Goal: Task Accomplishment & Management: Complete application form

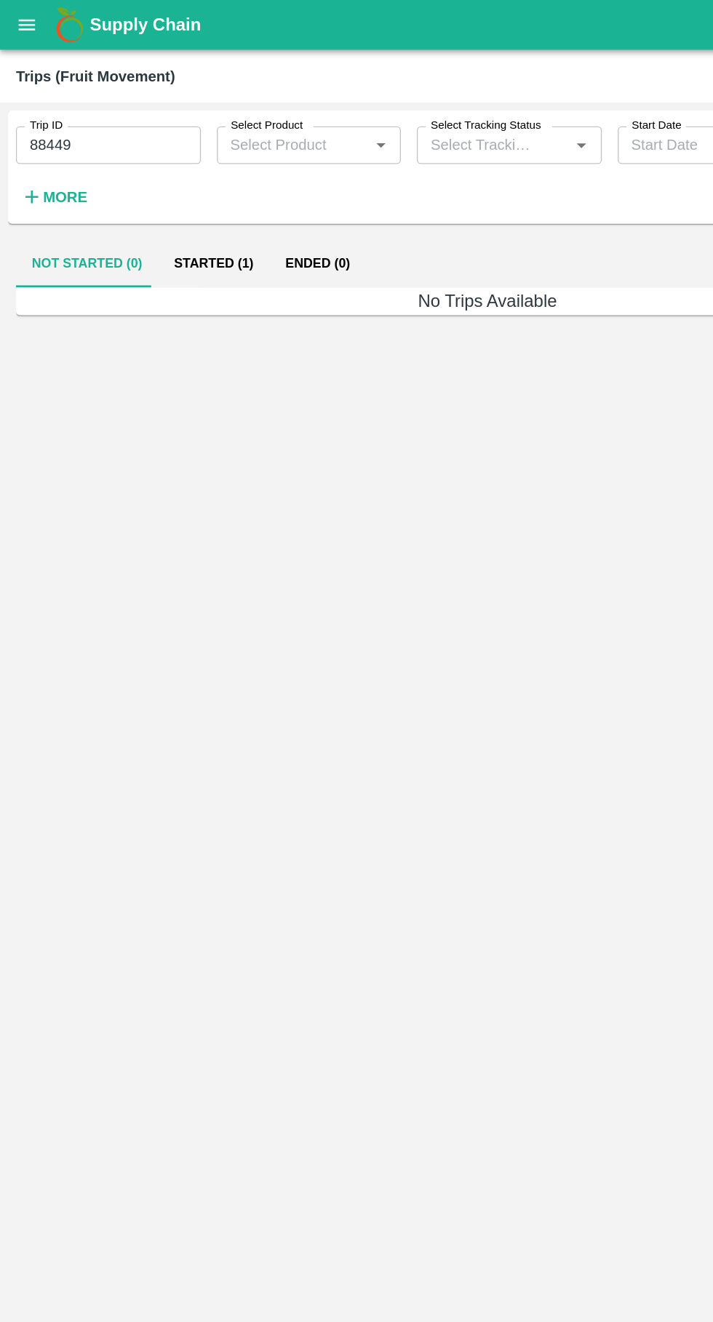
click at [160, 193] on button "Started (1)" at bounding box center [156, 192] width 81 height 35
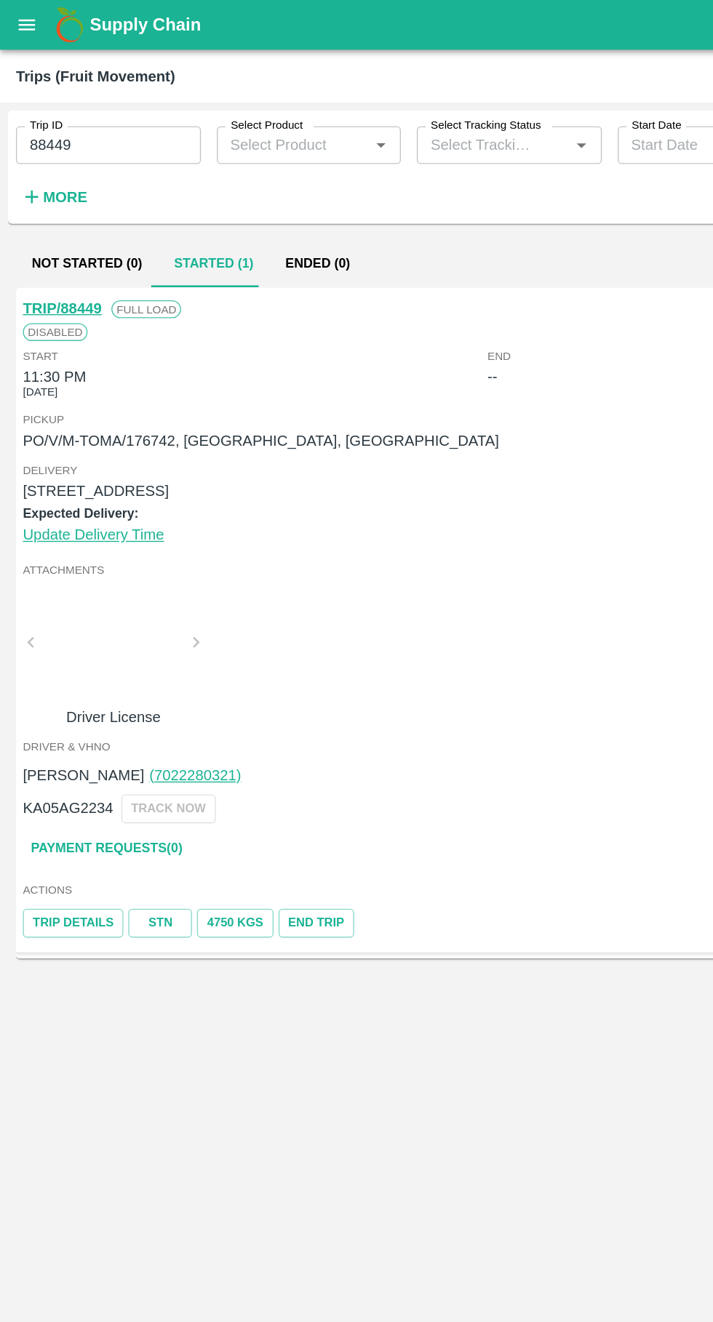
click at [44, 683] on link "Trip Details" at bounding box center [53, 675] width 73 height 21
click at [101, 622] on link "Payment Requests( 0 )" at bounding box center [78, 620] width 122 height 25
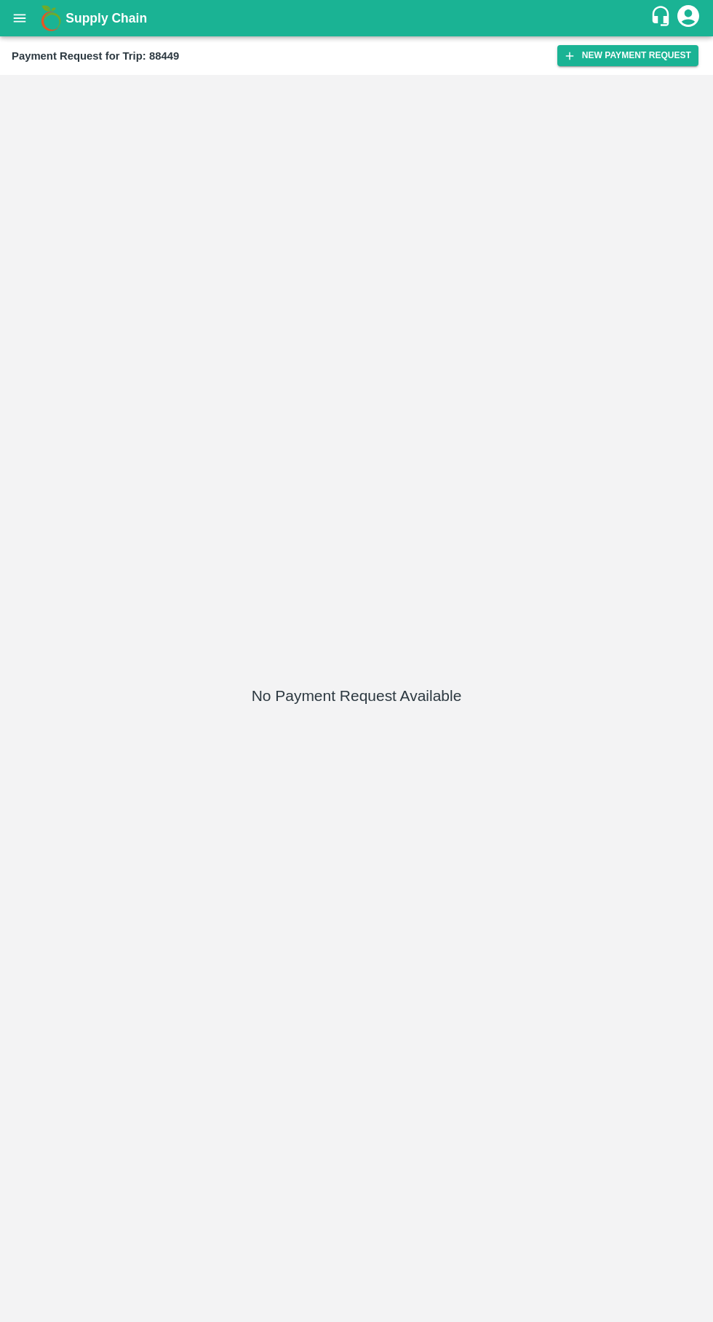
click at [637, 65] on button "New Payment Request" at bounding box center [627, 55] width 141 height 21
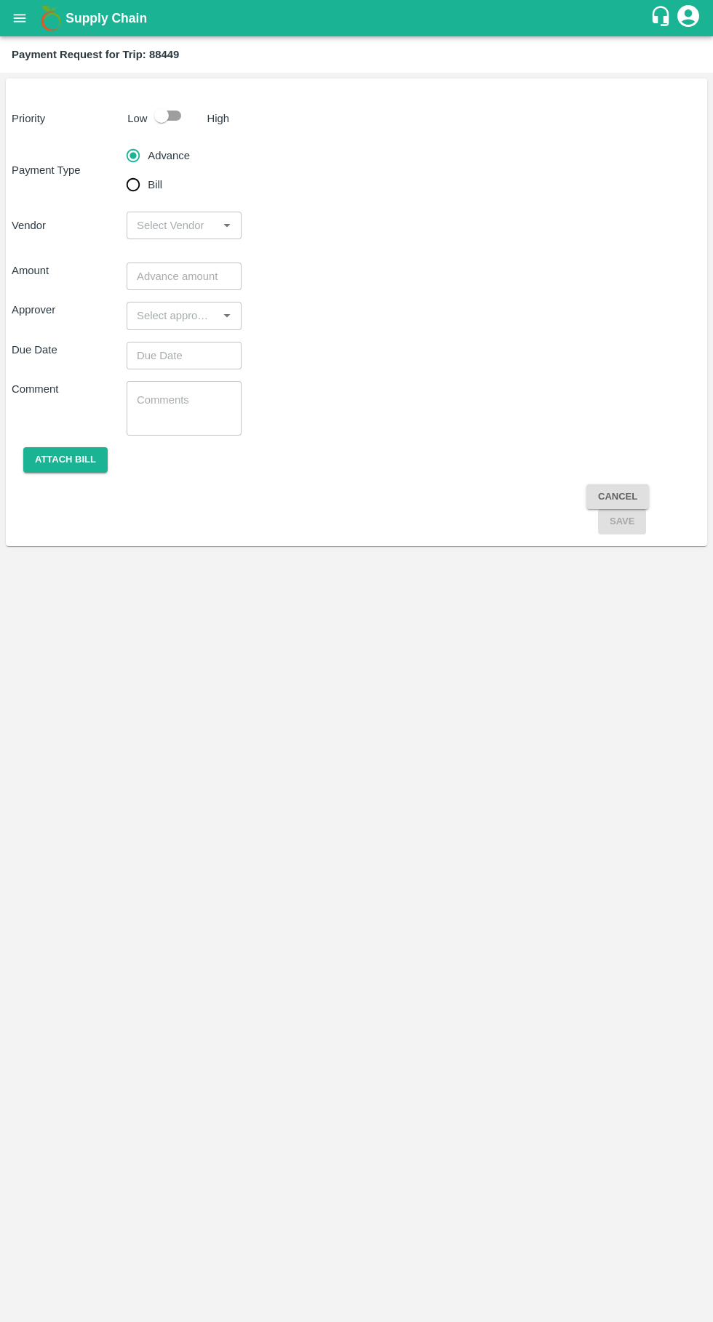
click at [193, 110] on div at bounding box center [175, 116] width 54 height 28
click at [178, 124] on input "checkbox" at bounding box center [161, 116] width 83 height 28
checkbox input "true"
click at [183, 219] on input "input" at bounding box center [172, 225] width 82 height 19
click at [178, 225] on input "input" at bounding box center [172, 225] width 82 height 19
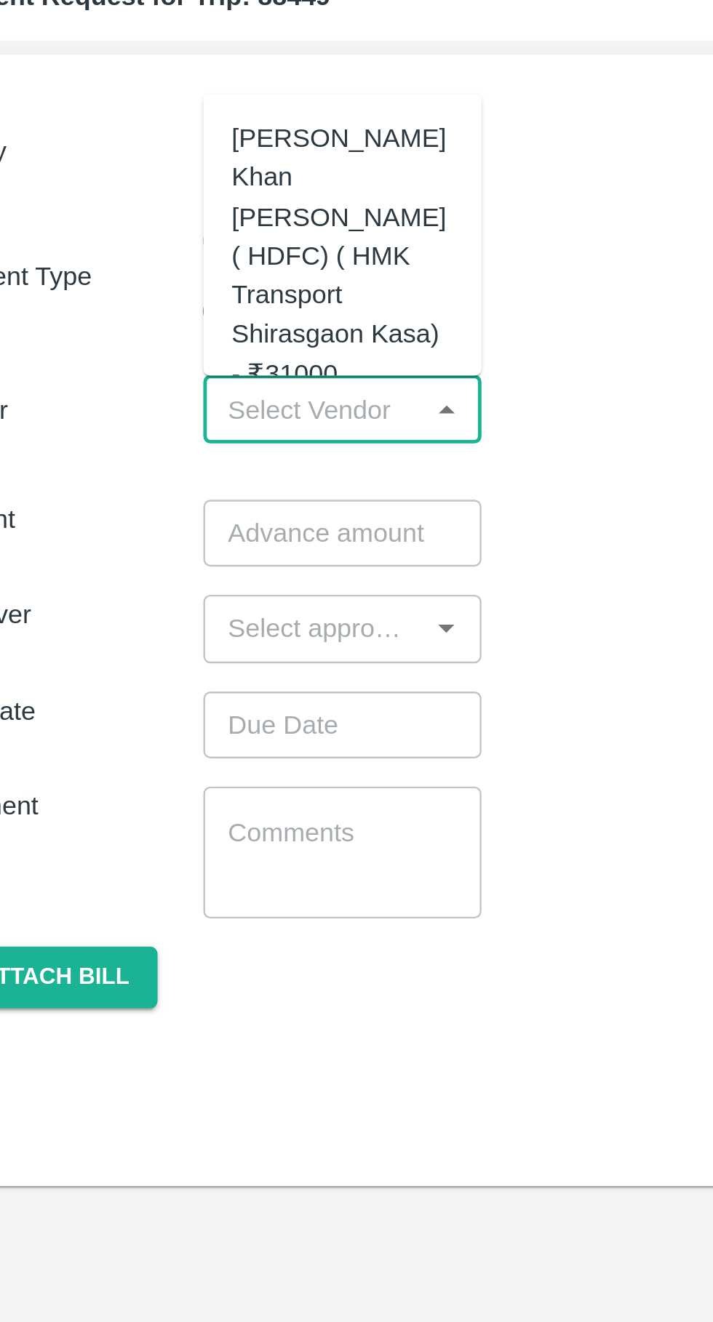
click at [178, 150] on div "Azhar Ahmad Khan Aziz Ahmad ( HDFC) ( HMK Transport Shirasgaon Kasa) - ₹31000" at bounding box center [184, 161] width 92 height 113
type input "Azhar Ahmad Khan Aziz Ahmad ( HDFC) ( HMK Transport Shirasgaon Kasa) - ₹31000"
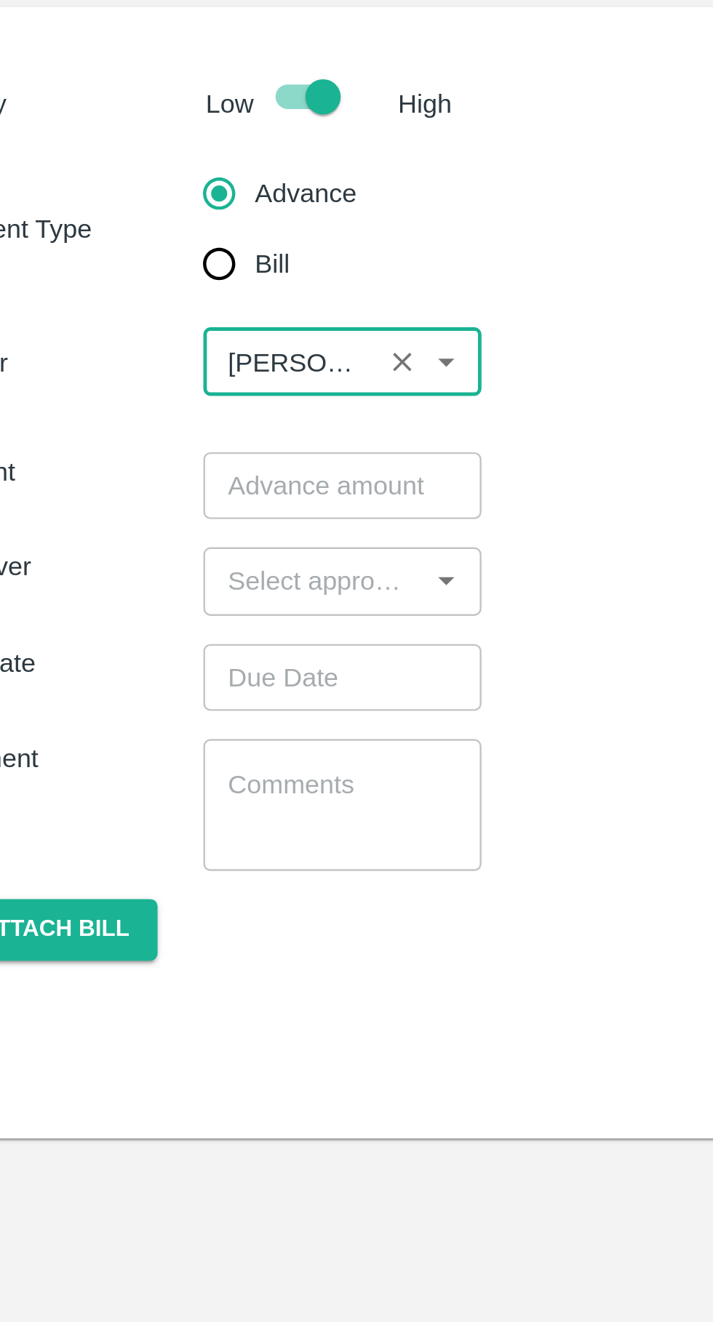
click at [185, 275] on input "number" at bounding box center [184, 276] width 115 height 28
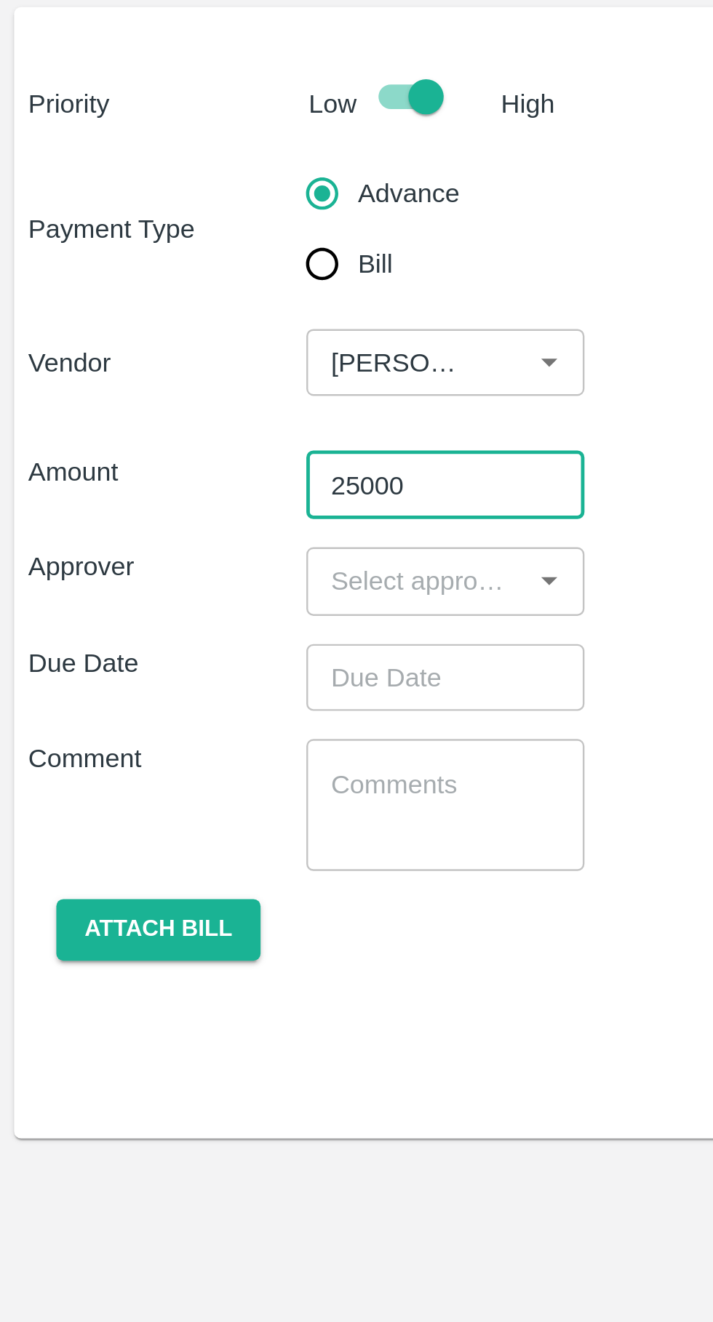
type input "25000"
click at [179, 313] on input "input" at bounding box center [172, 315] width 82 height 19
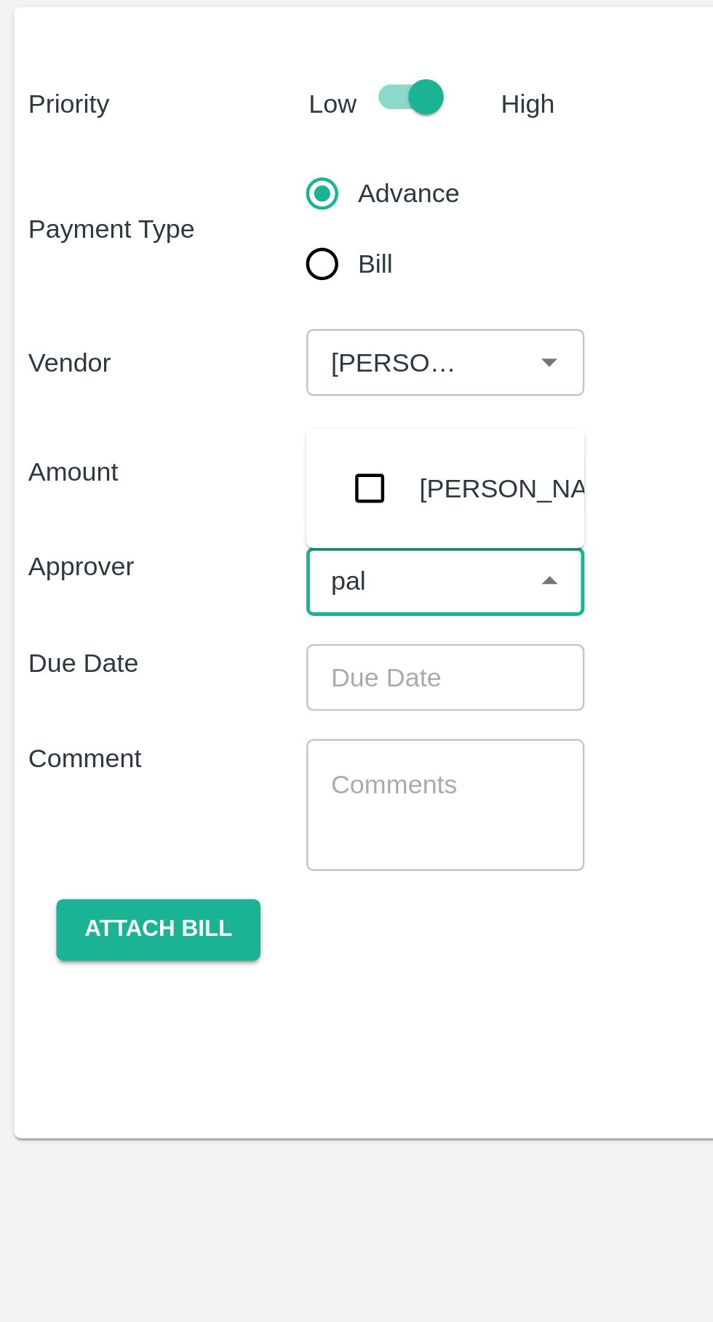
type input "palw"
click at [189, 277] on div "[PERSON_NAME]" at bounding box center [217, 277] width 89 height 16
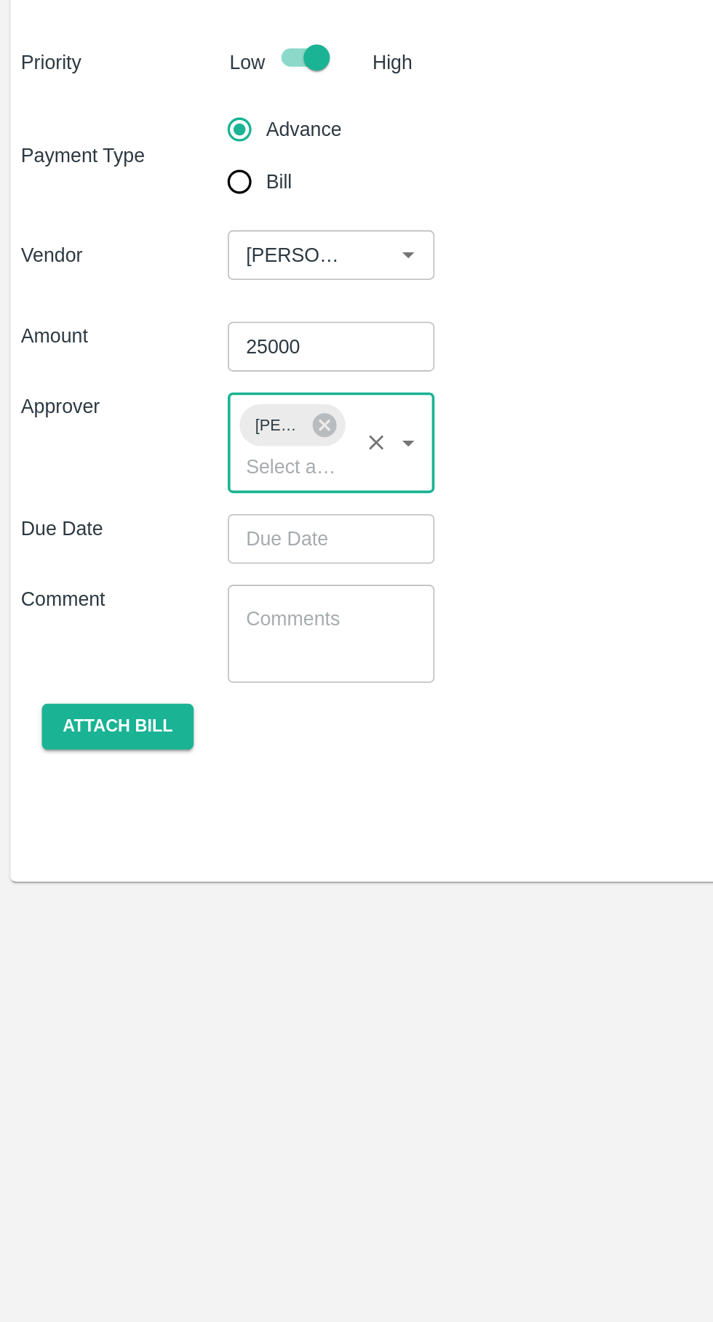
click at [179, 377] on input "Choose date" at bounding box center [179, 383] width 105 height 28
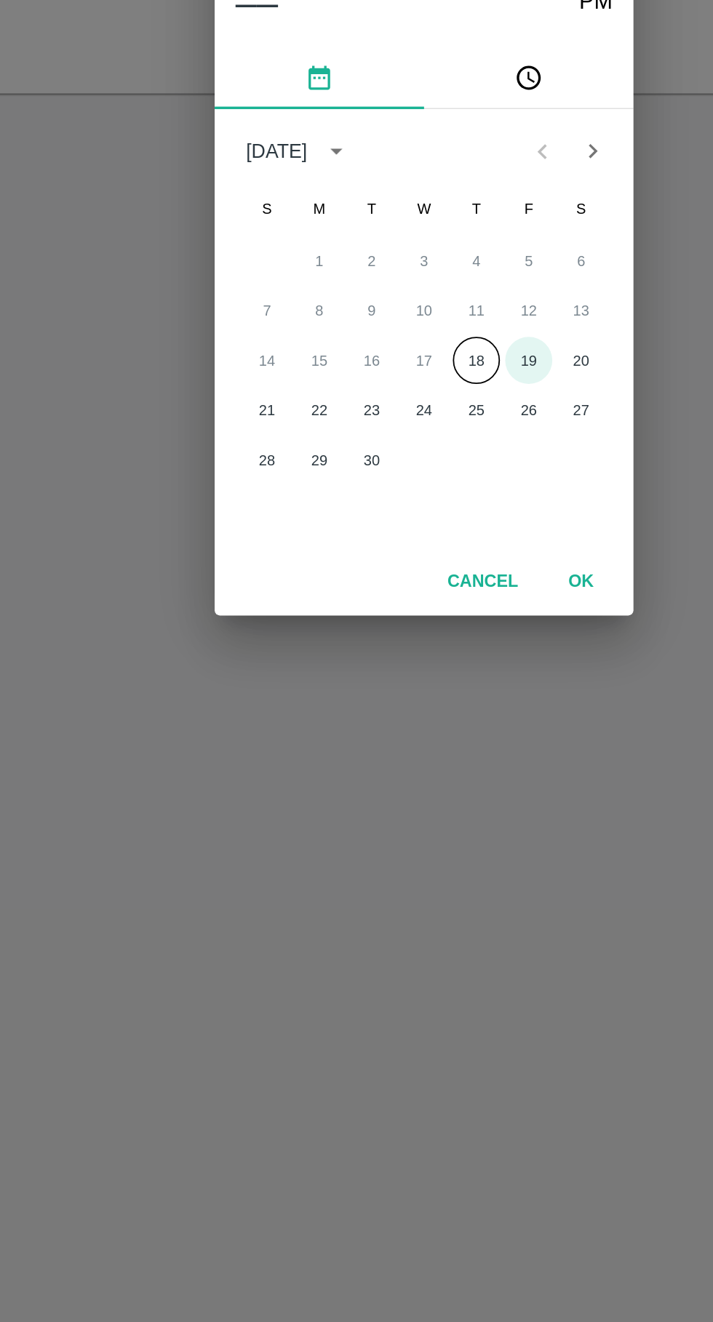
click at [418, 720] on button "19" at bounding box center [414, 722] width 26 height 26
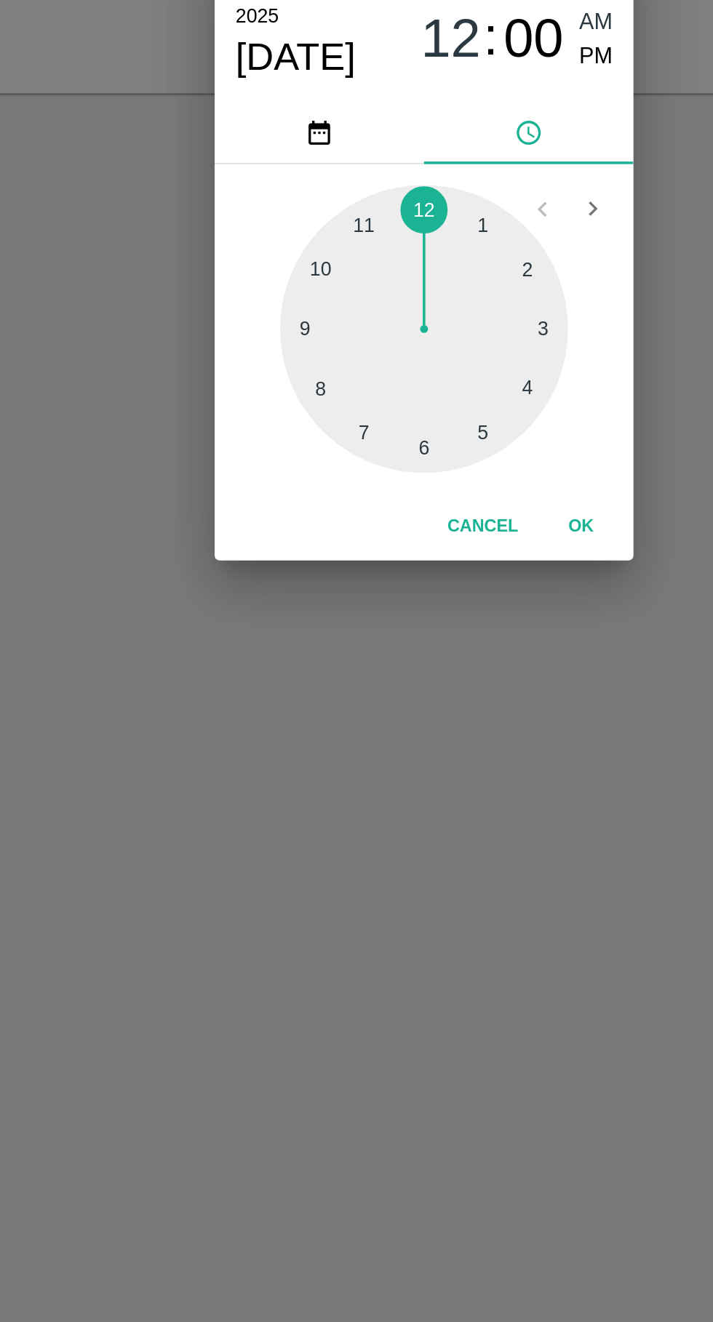
click at [390, 766] on div at bounding box center [356, 705] width 160 height 160
click at [396, 762] on div at bounding box center [356, 705] width 160 height 160
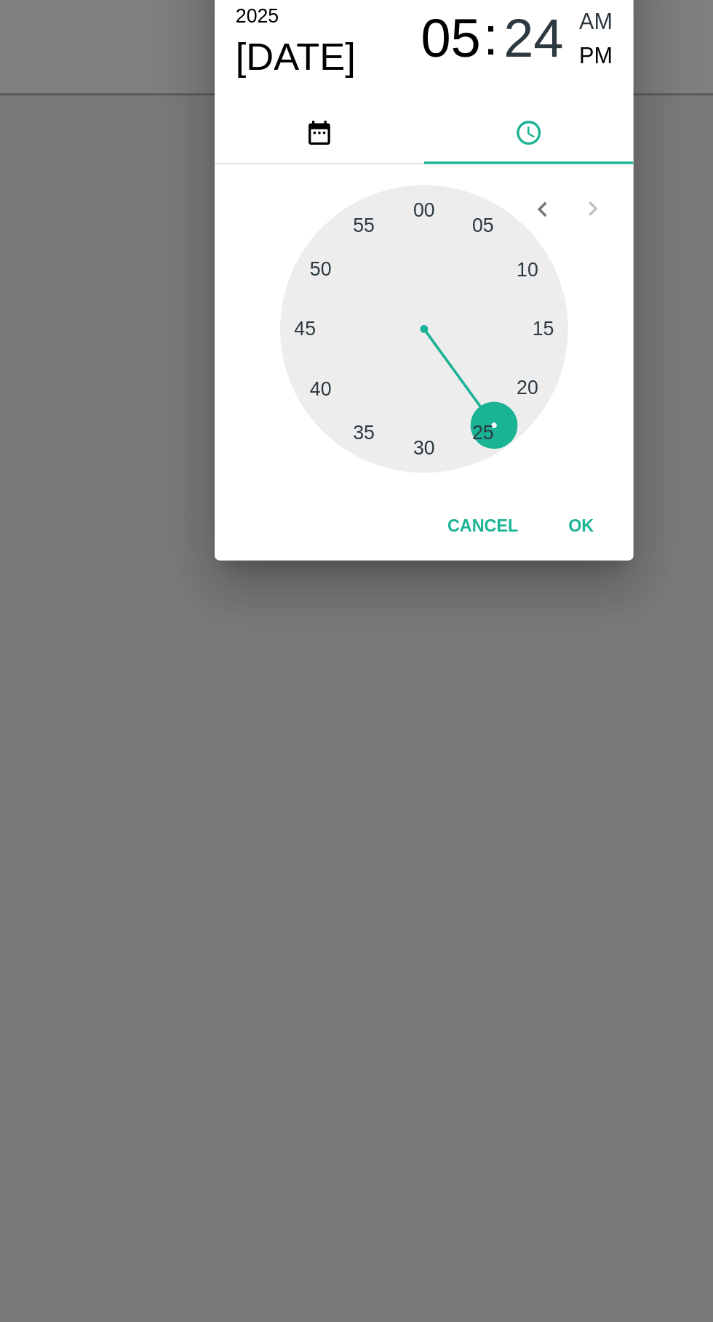
type input "19/09/2025 05:24 AM"
click at [398, 762] on div at bounding box center [356, 705] width 160 height 160
click at [447, 814] on button "OK" at bounding box center [443, 814] width 47 height 25
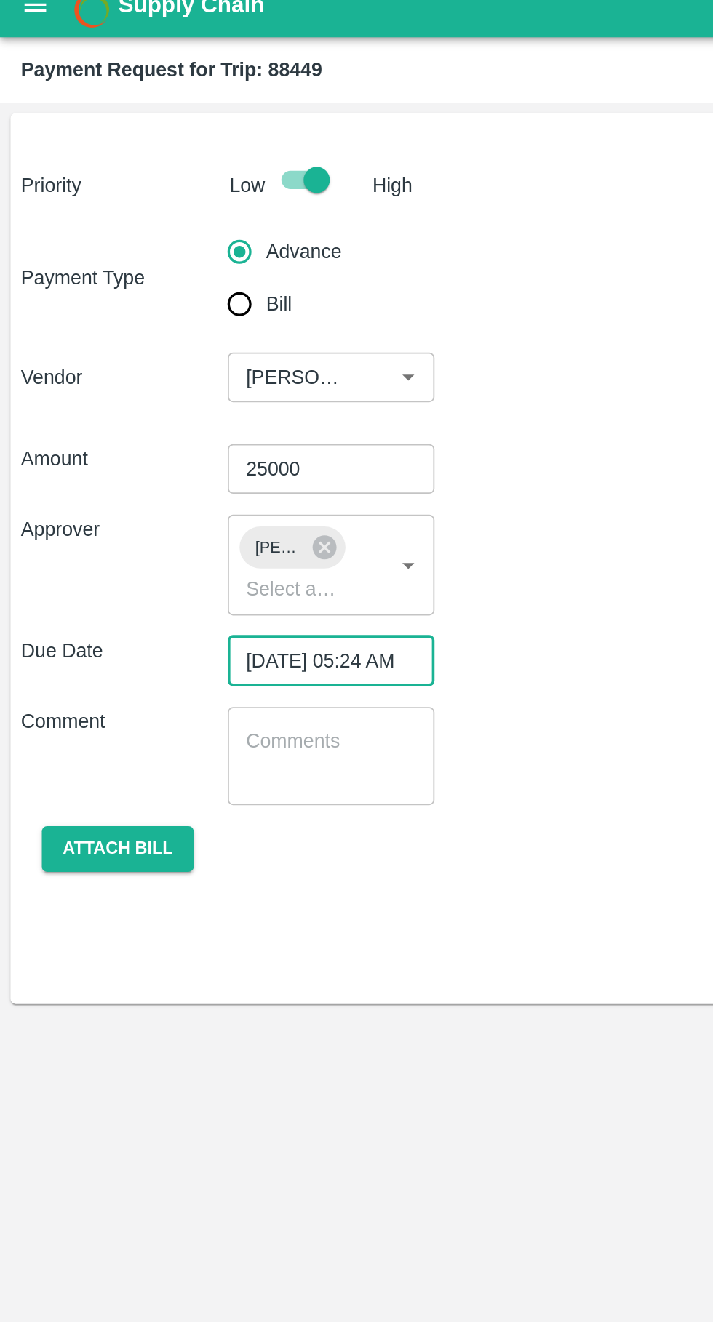
click at [79, 487] on button "Attach bill" at bounding box center [65, 487] width 84 height 25
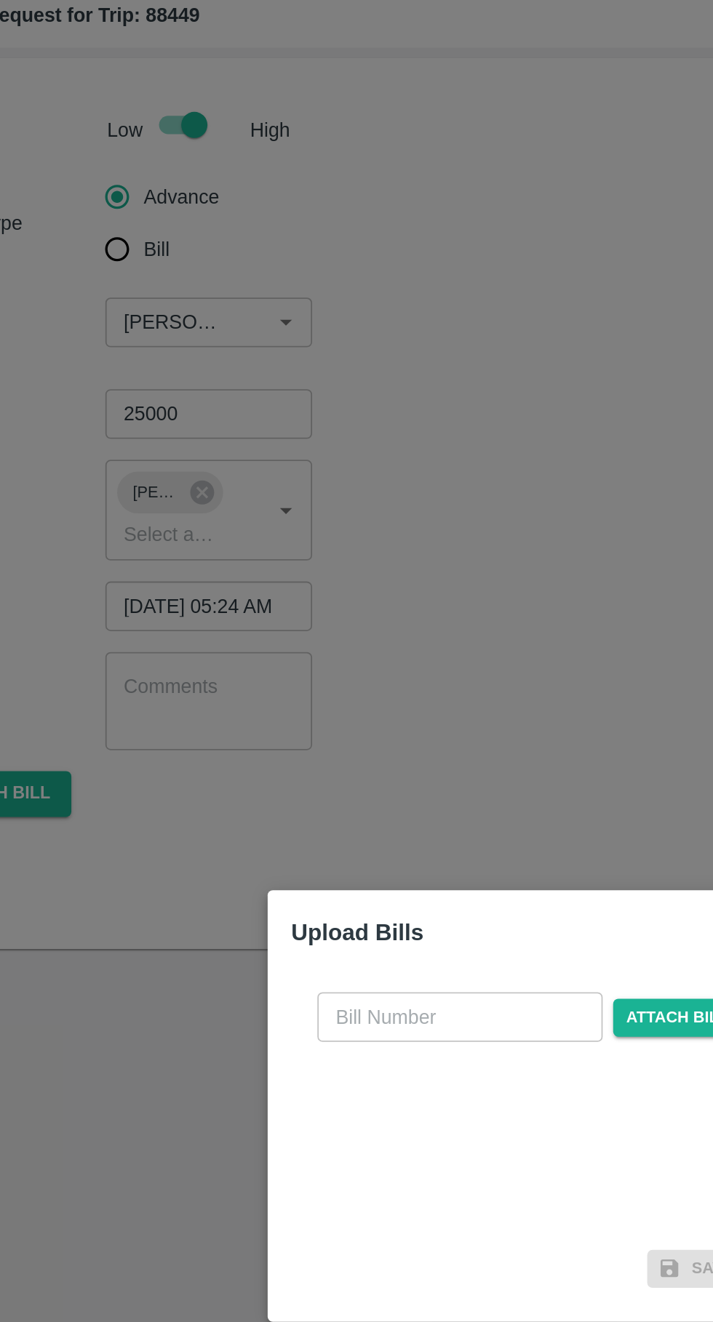
click at [323, 614] on input "text" at bounding box center [323, 612] width 159 height 28
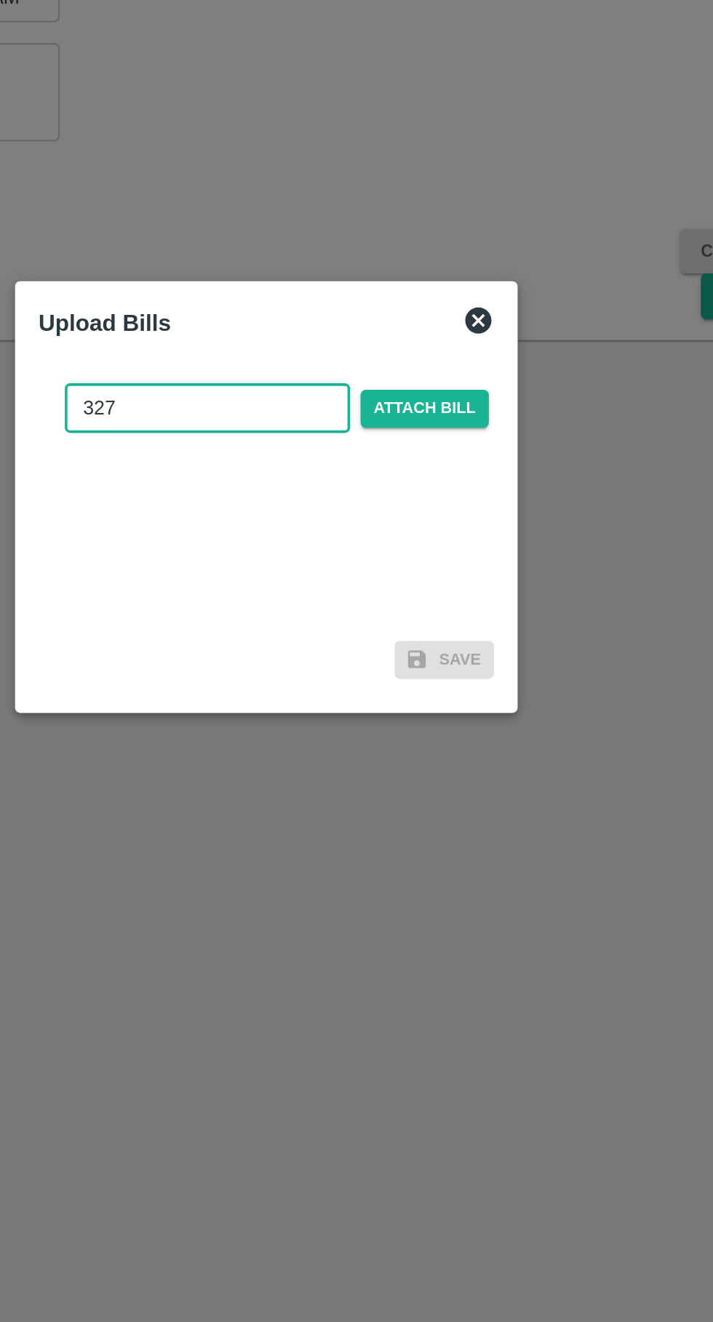
type input "327"
click at [454, 617] on span "Attach bill" at bounding box center [444, 611] width 71 height 21
click at [0, 0] on input "Attach bill" at bounding box center [0, 0] width 0 height 0
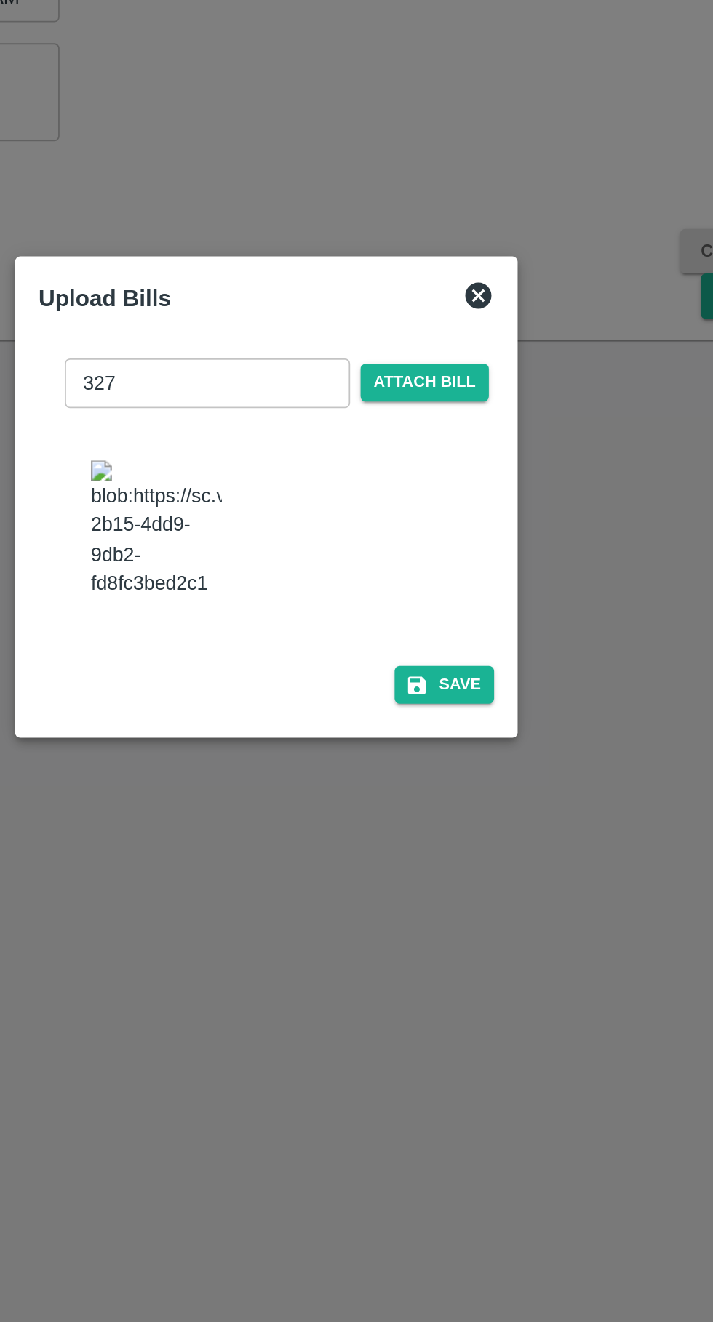
click at [476, 769] on button "Save" at bounding box center [455, 765] width 55 height 21
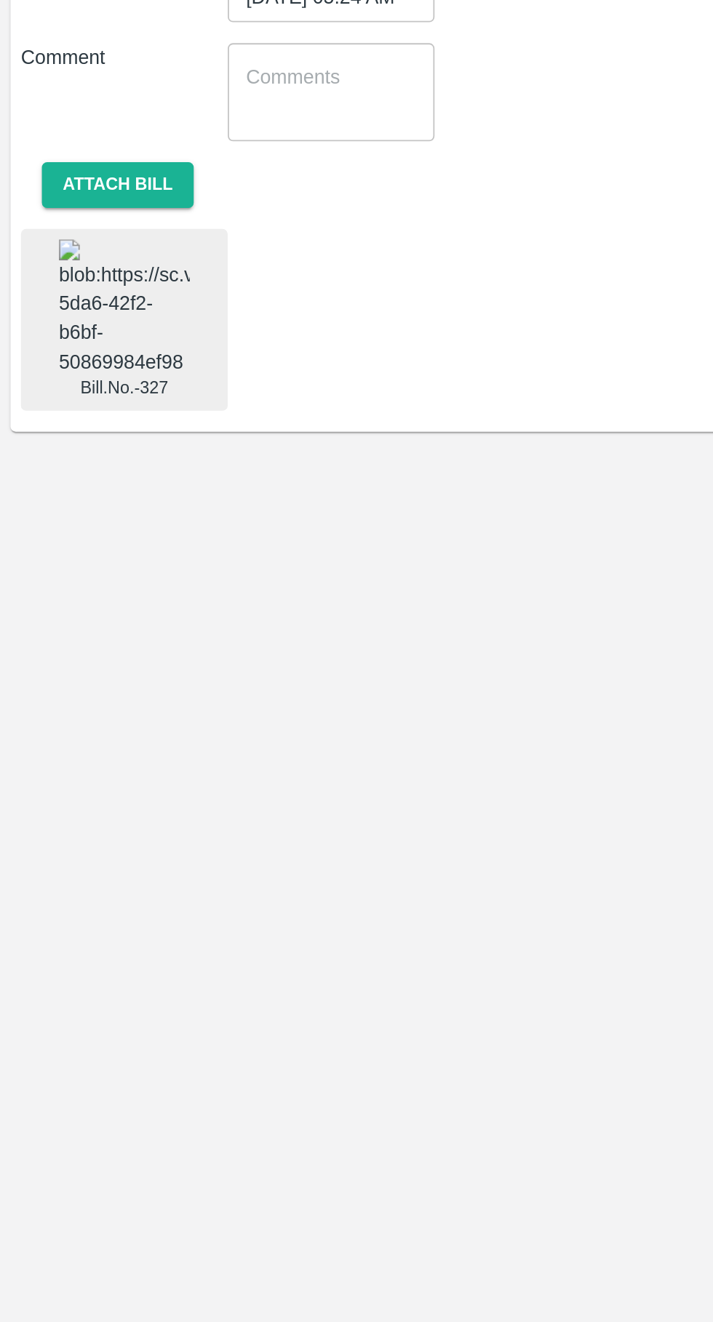
click at [55, 570] on img at bounding box center [69, 556] width 73 height 76
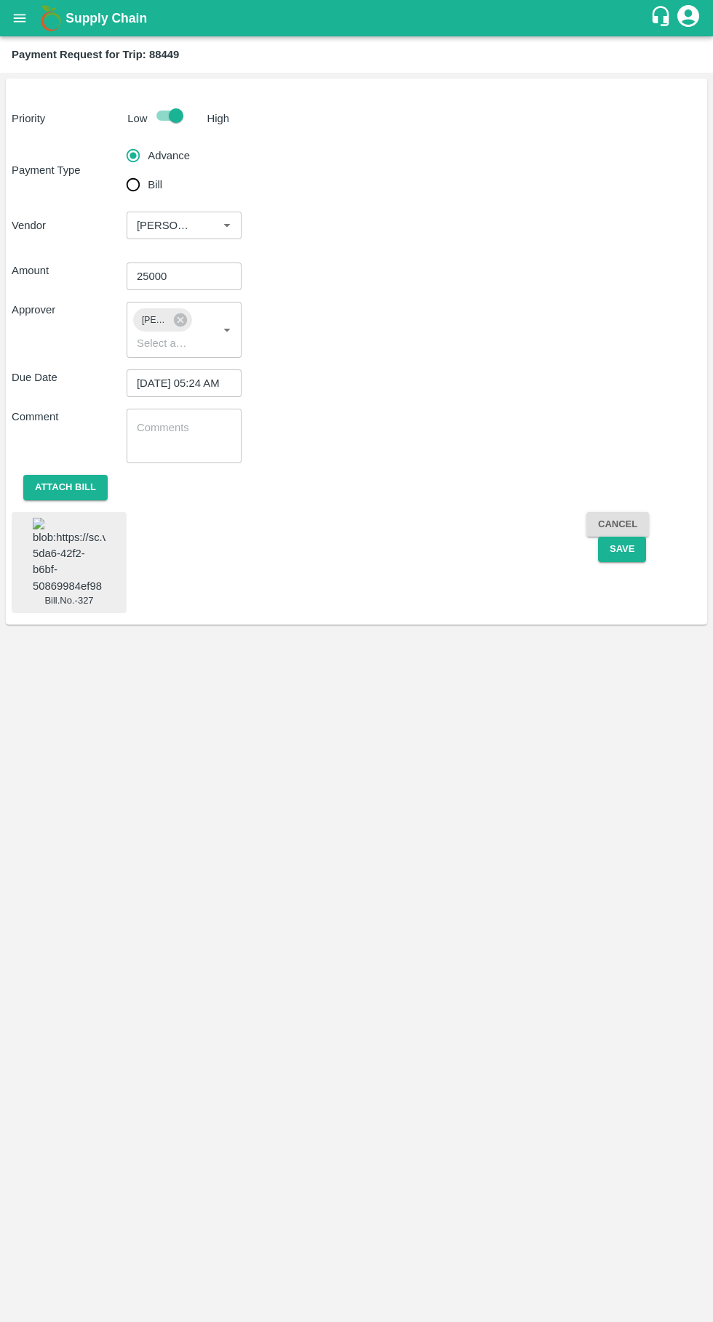
click at [624, 549] on button "Save" at bounding box center [622, 549] width 48 height 25
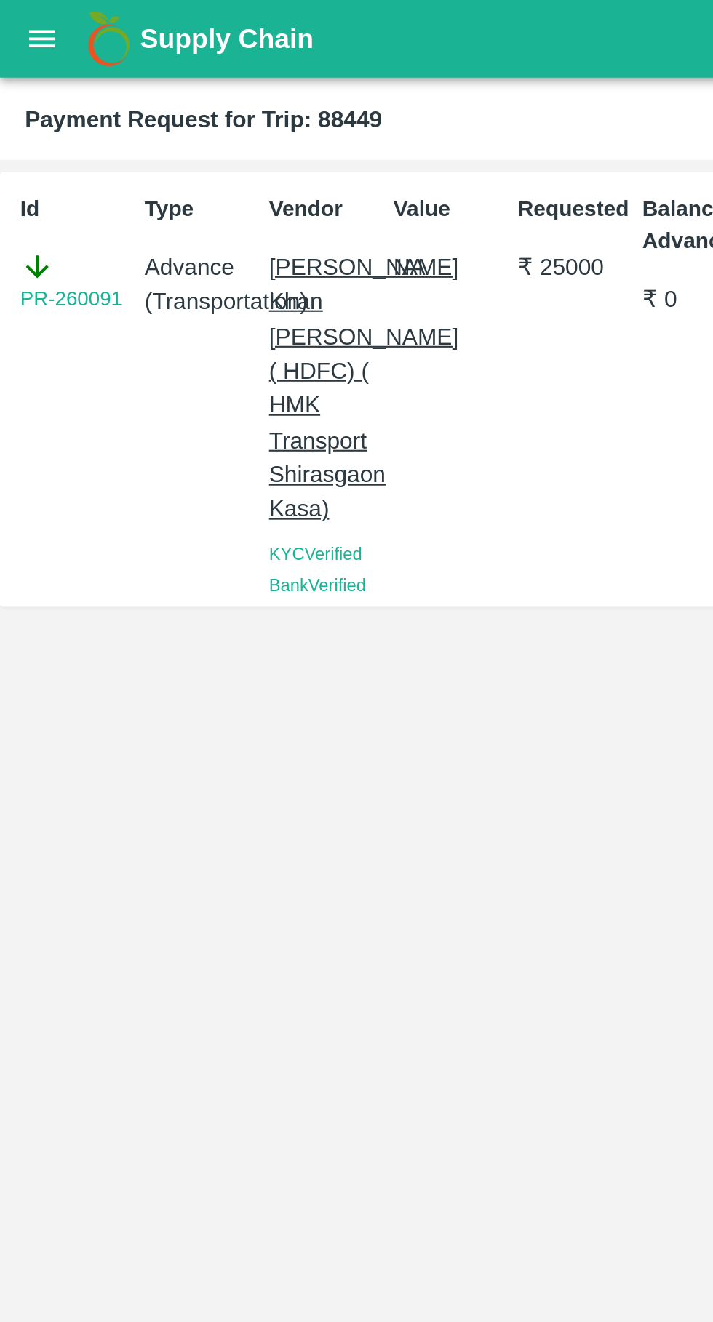
click at [16, 25] on icon "open drawer" at bounding box center [20, 18] width 16 height 16
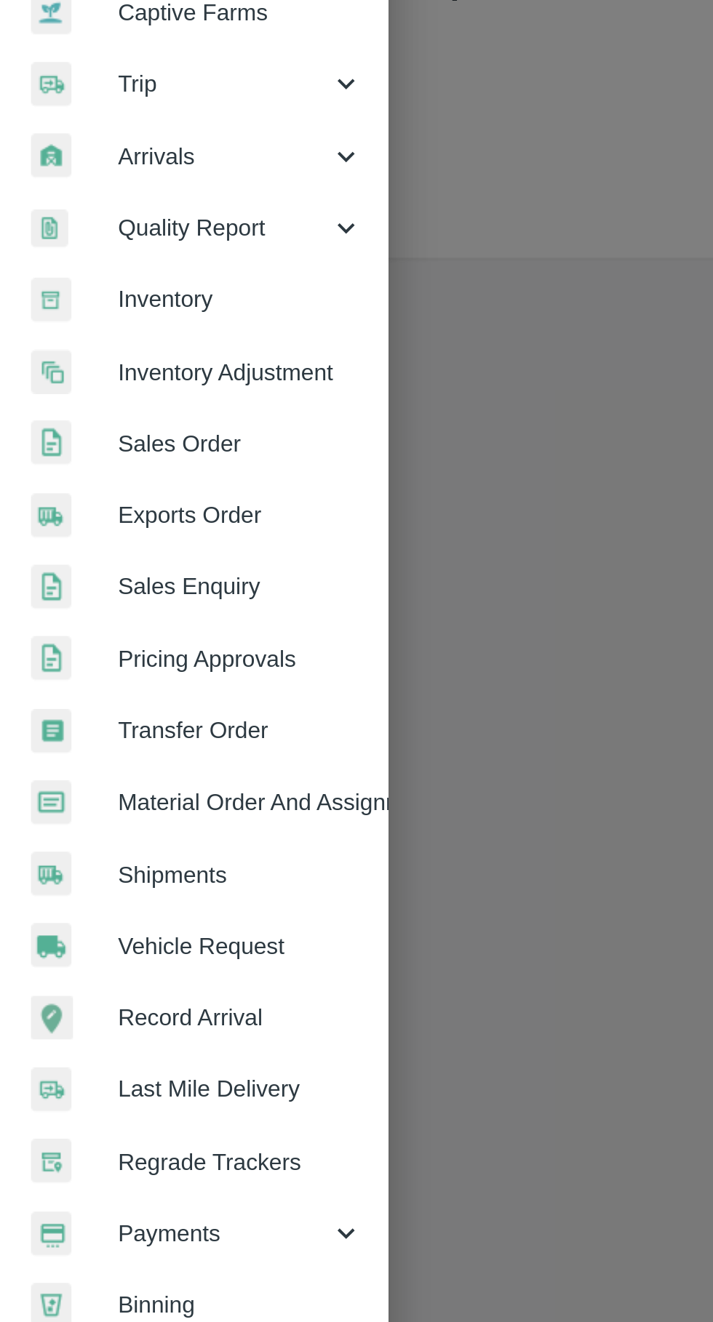
click at [73, 736] on span "Payments" at bounding box center [104, 742] width 99 height 16
click at [140, 774] on span "My Payment Requests" at bounding box center [118, 775] width 103 height 16
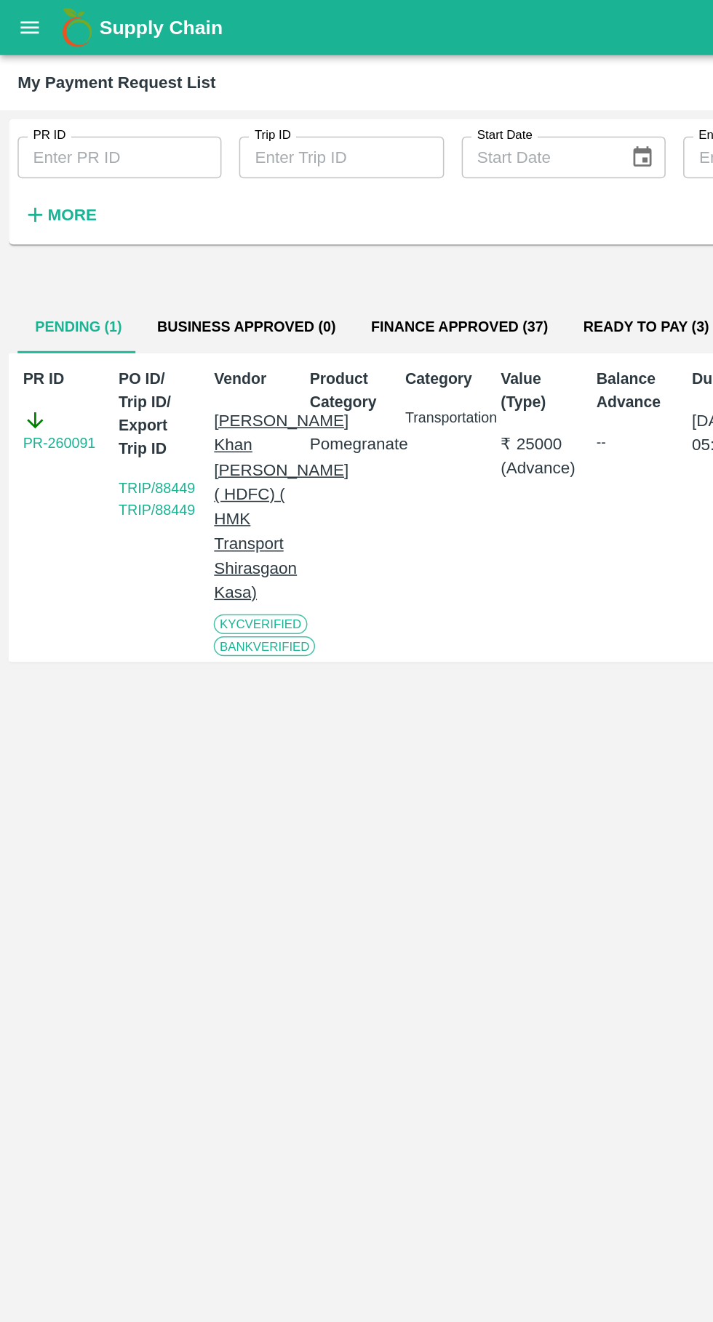
scroll to position [0, 10]
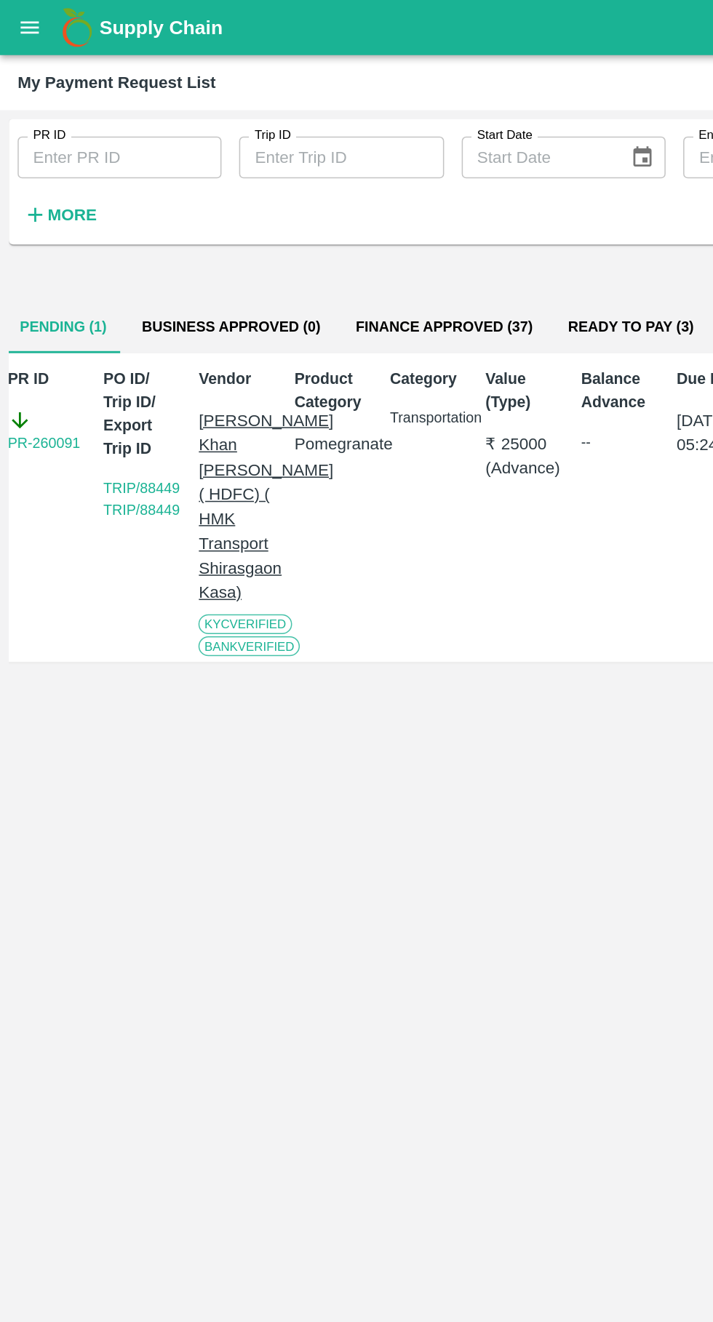
click at [406, 211] on button "Ready To Pay (3)" at bounding box center [416, 215] width 106 height 35
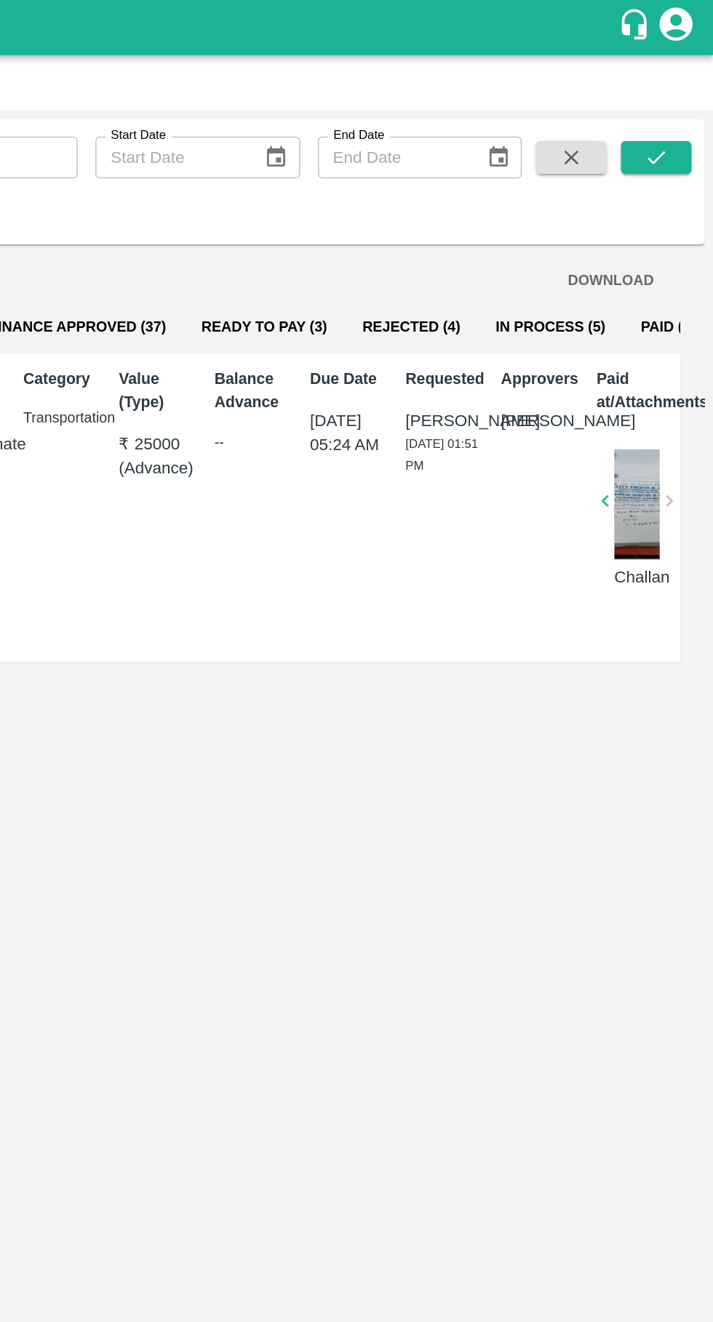
click at [380, 216] on button "Ready To Pay (3)" at bounding box center [416, 215] width 106 height 35
